Goal: Information Seeking & Learning: Find specific fact

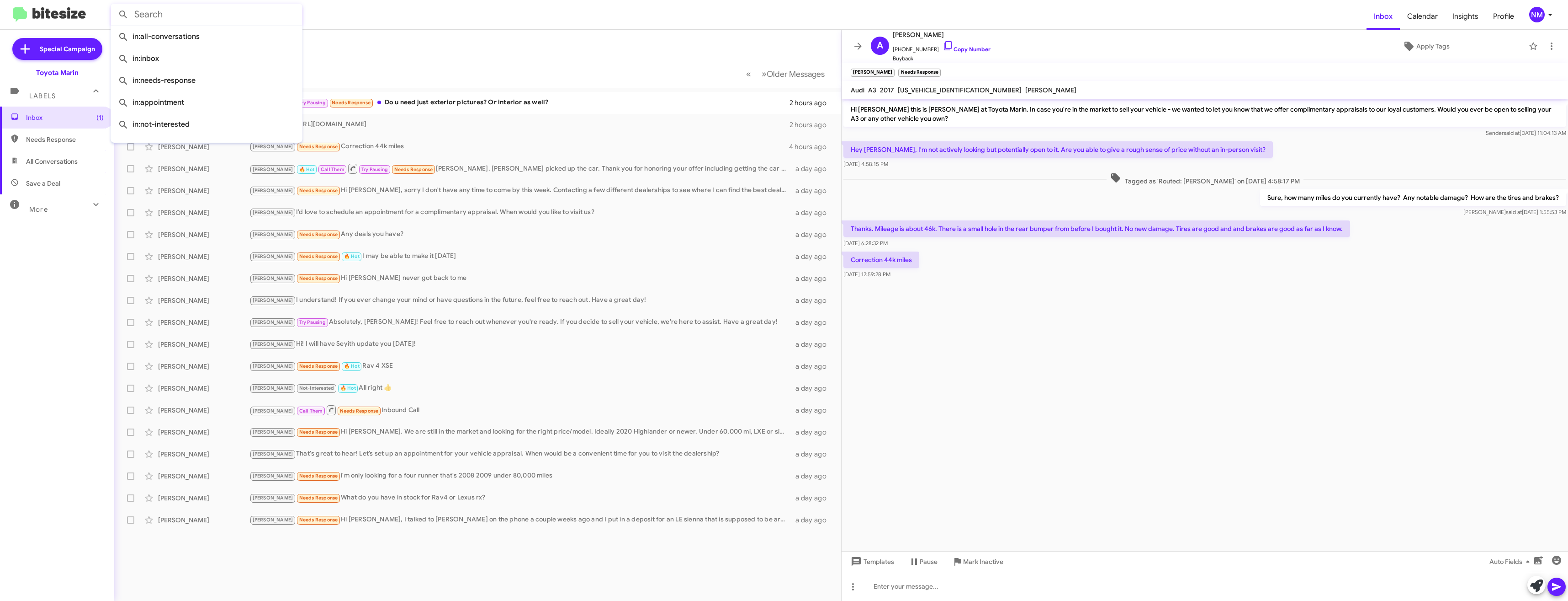
click at [170, 4] on input "text" at bounding box center [207, 15] width 192 height 22
paste input "[PHONE_NUMBER]"
click at [114, 6] on button at bounding box center [123, 15] width 18 height 18
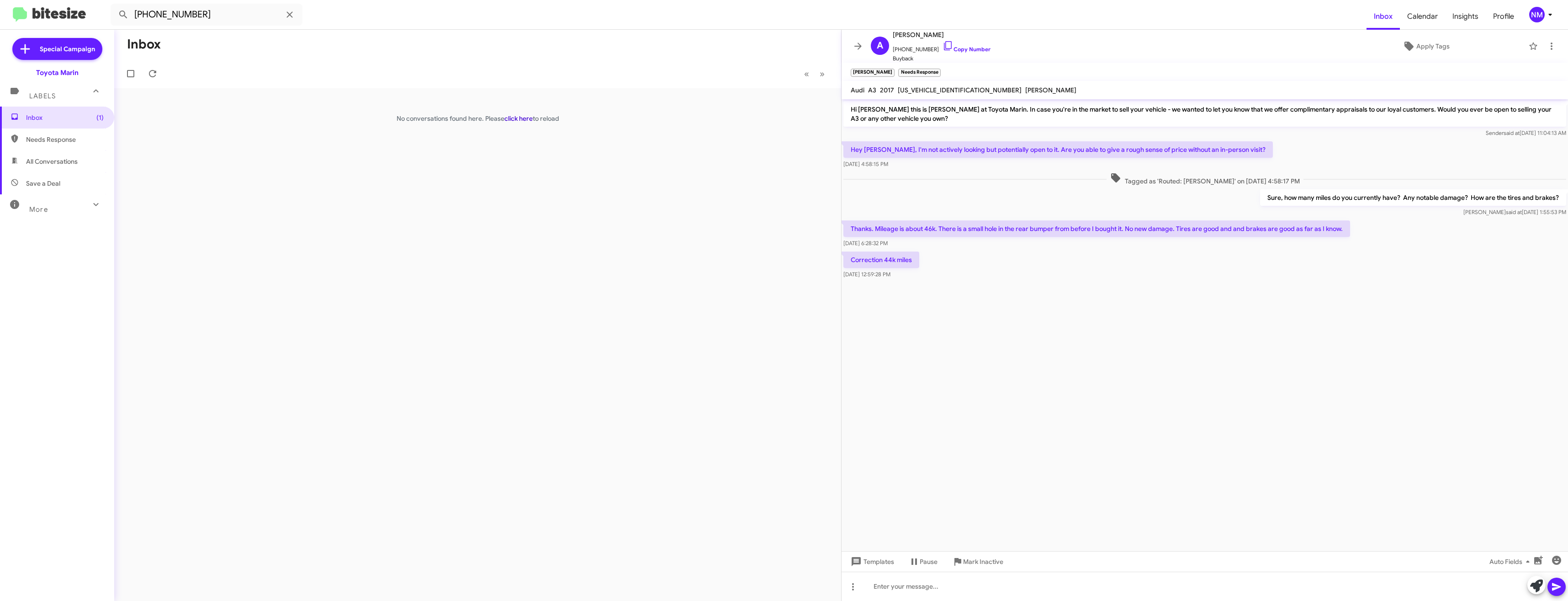
click at [519, 120] on link "click here" at bounding box center [519, 118] width 29 height 8
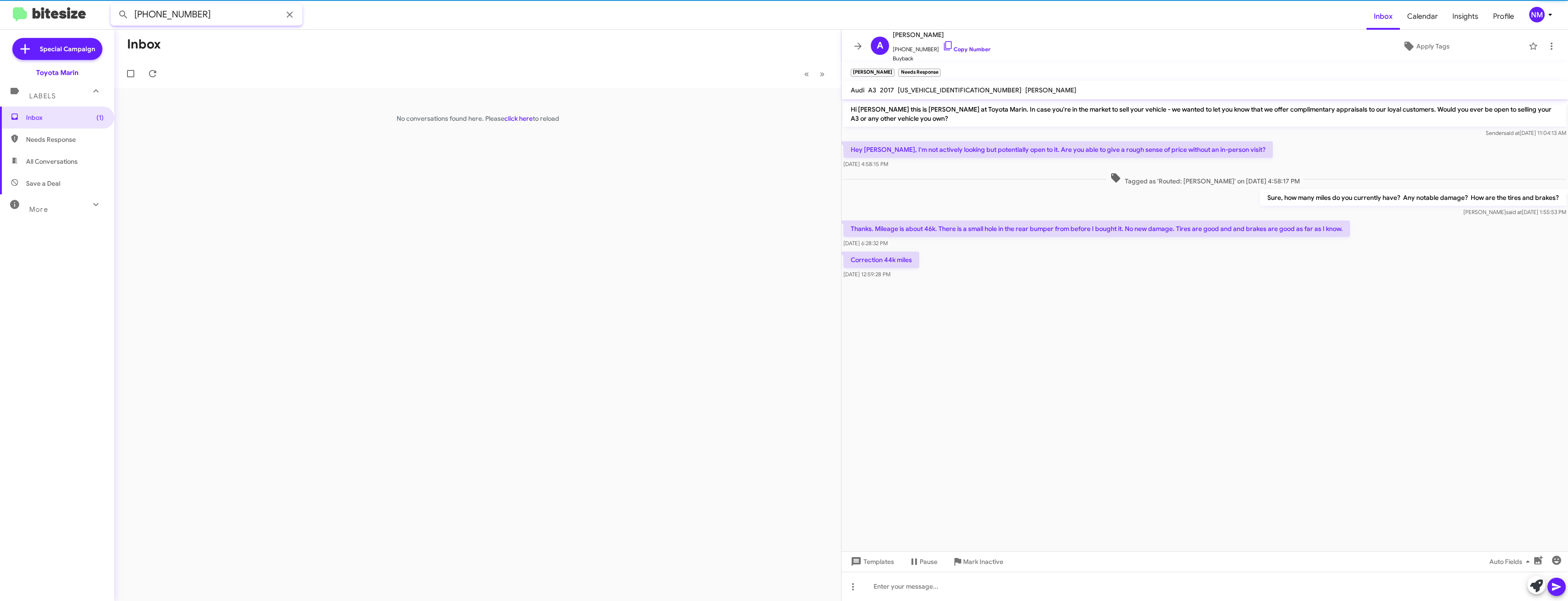
click at [193, 23] on input "[PHONE_NUMBER]" at bounding box center [207, 15] width 192 height 22
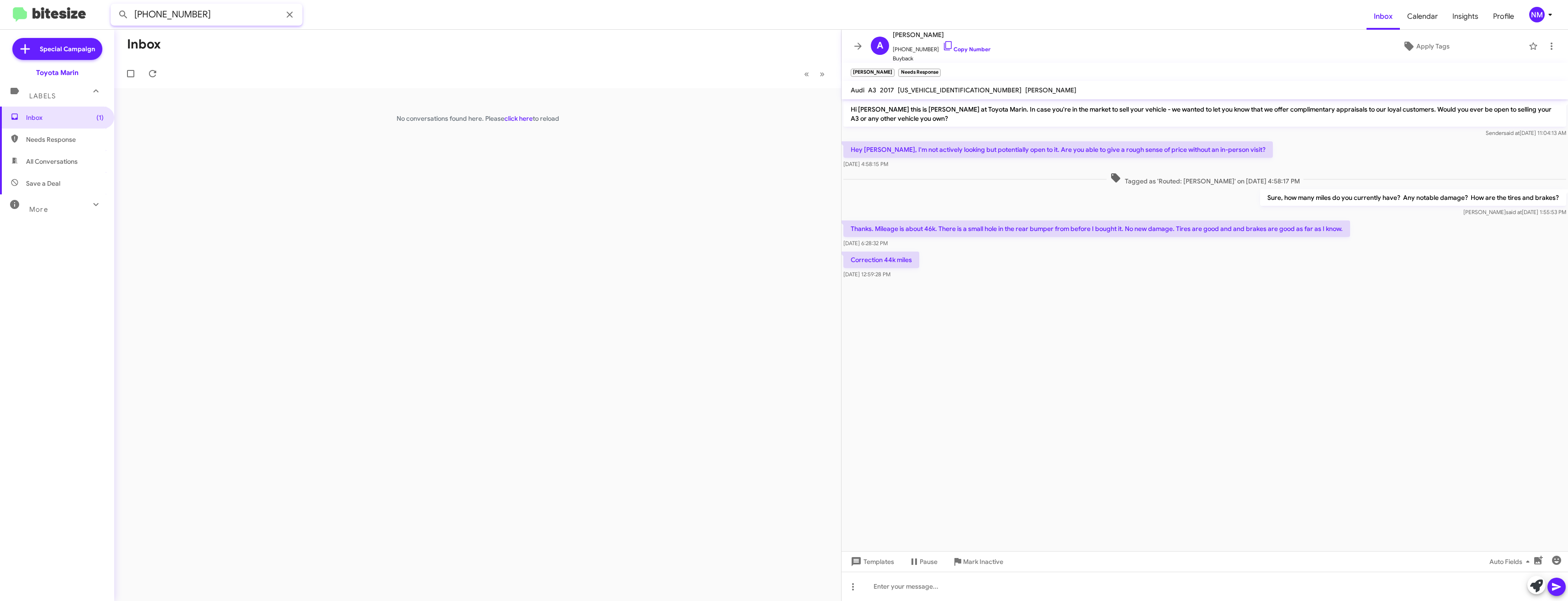
click at [193, 23] on input "[PHONE_NUMBER]" at bounding box center [207, 15] width 192 height 22
type input "5104785338"
click at [114, 6] on button at bounding box center [123, 15] width 18 height 18
click at [365, 97] on div "[PERSON_NAME] 🔥 Hot Finished Sorry to hear! Let us know when you are ready! [DA…" at bounding box center [477, 102] width 712 height 18
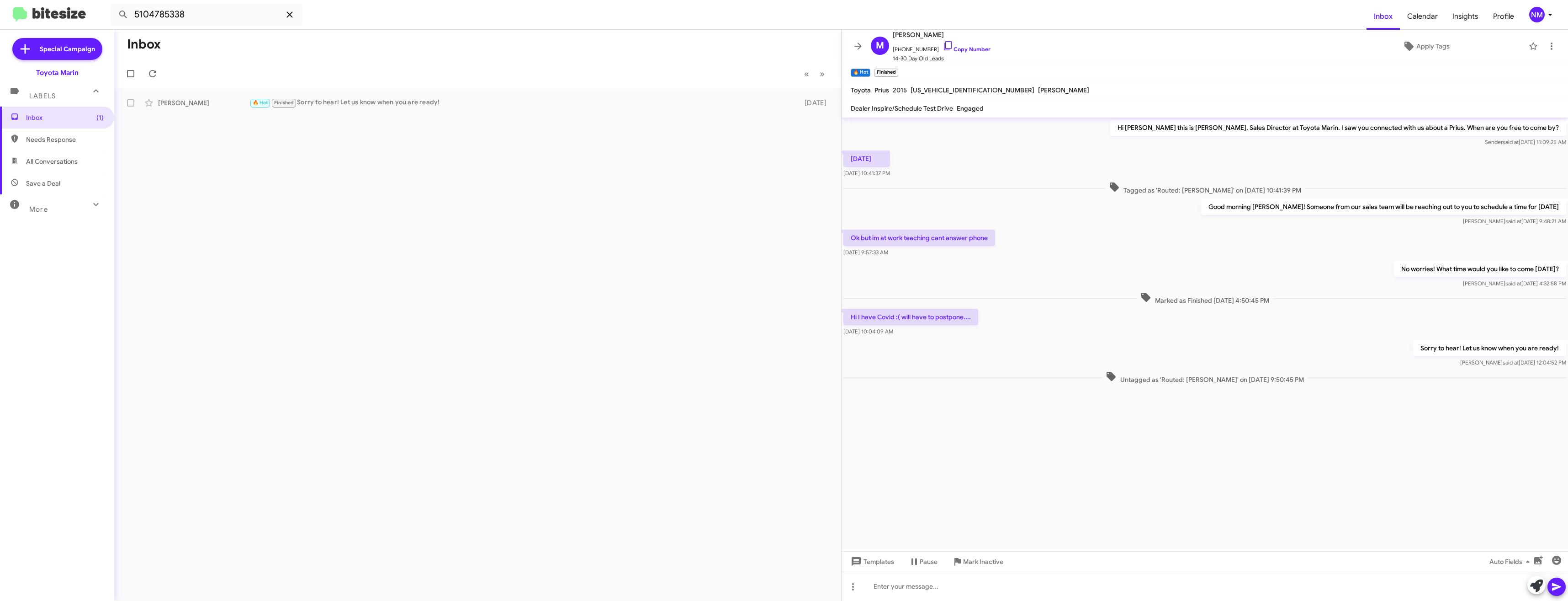
click at [292, 10] on icon at bounding box center [289, 14] width 11 height 11
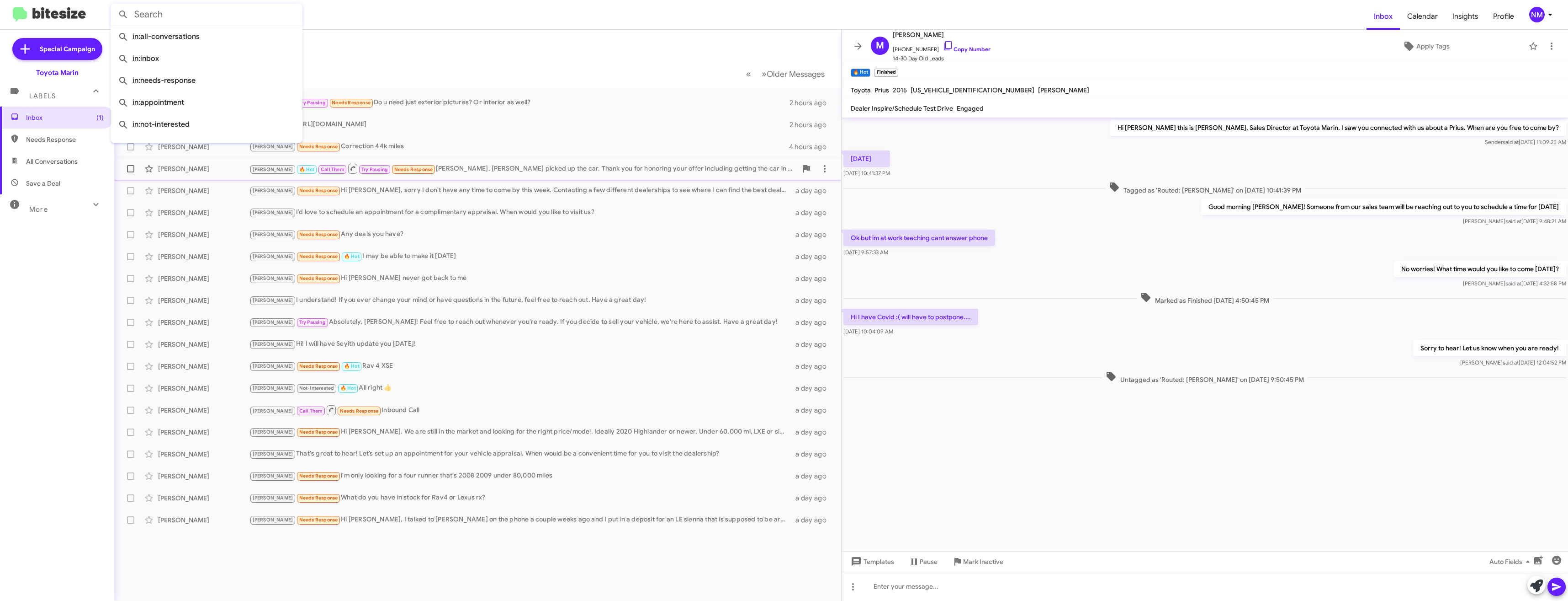
click at [428, 163] on div "[PERSON_NAME] 🔥 Hot Call Them Try Pausing Needs Response [PERSON_NAME]. [PERSON…" at bounding box center [524, 169] width 548 height 11
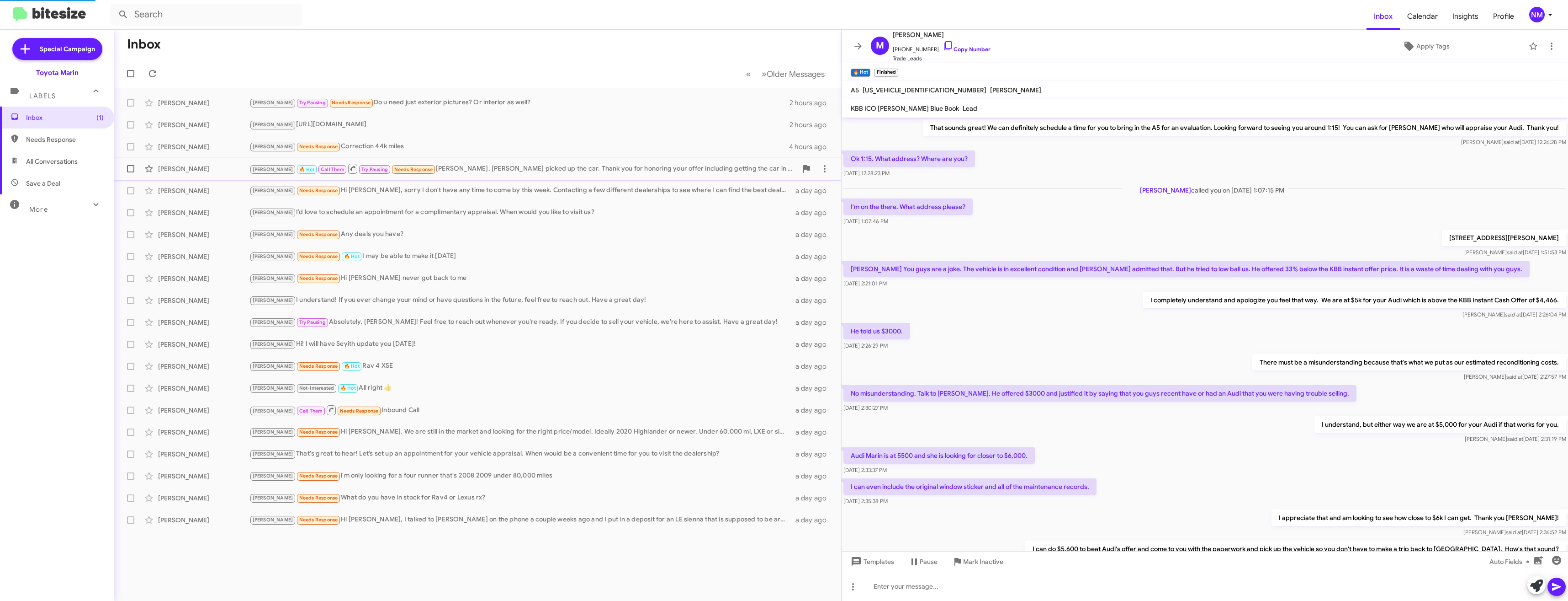
scroll to position [206, 0]
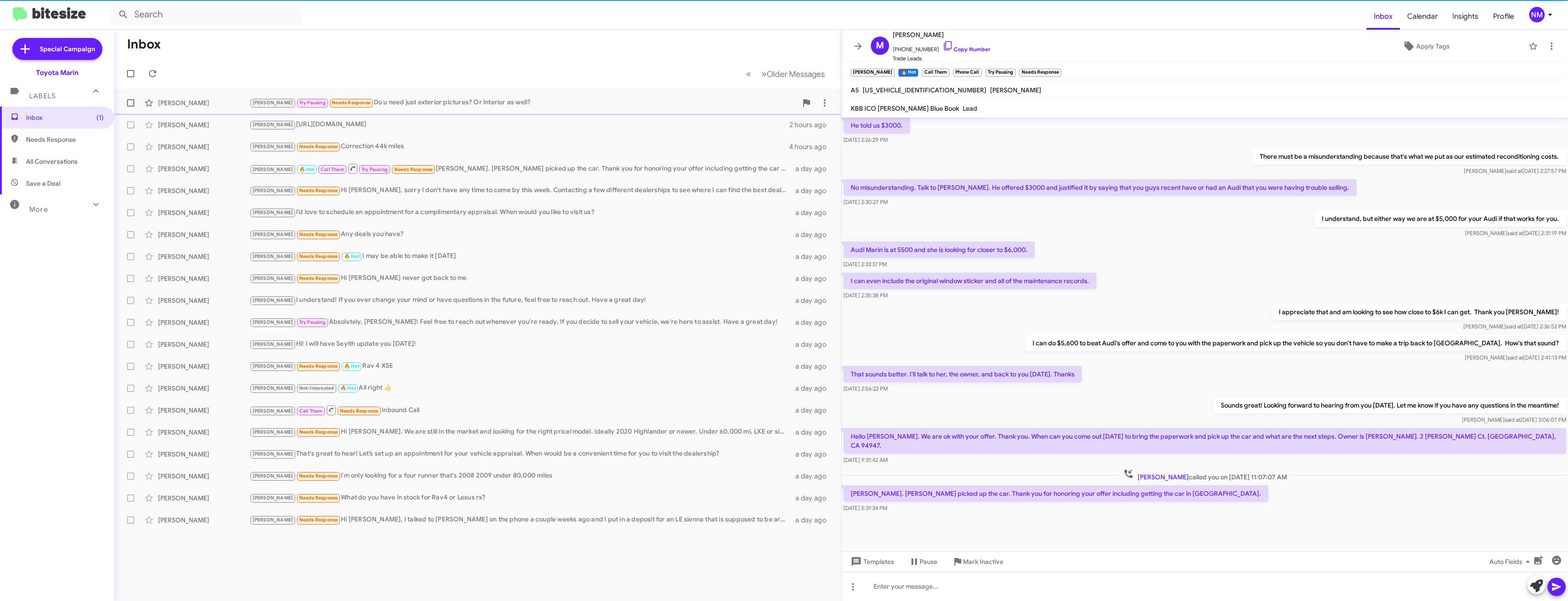
click at [453, 100] on div "[PERSON_NAME] Pausing Needs Response Do u need just exterior pictures? Or inter…" at bounding box center [524, 102] width 548 height 11
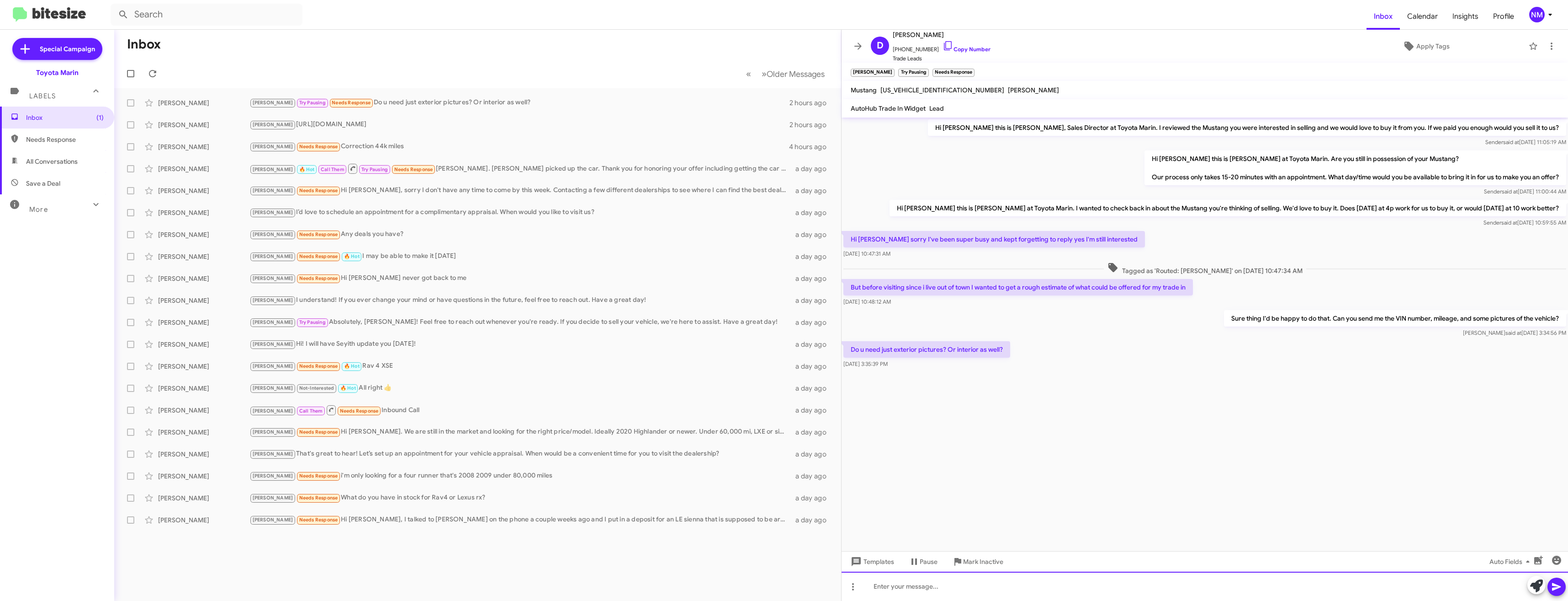
click at [919, 581] on div at bounding box center [1204, 586] width 726 height 29
